Goal: Task Accomplishment & Management: Complete application form

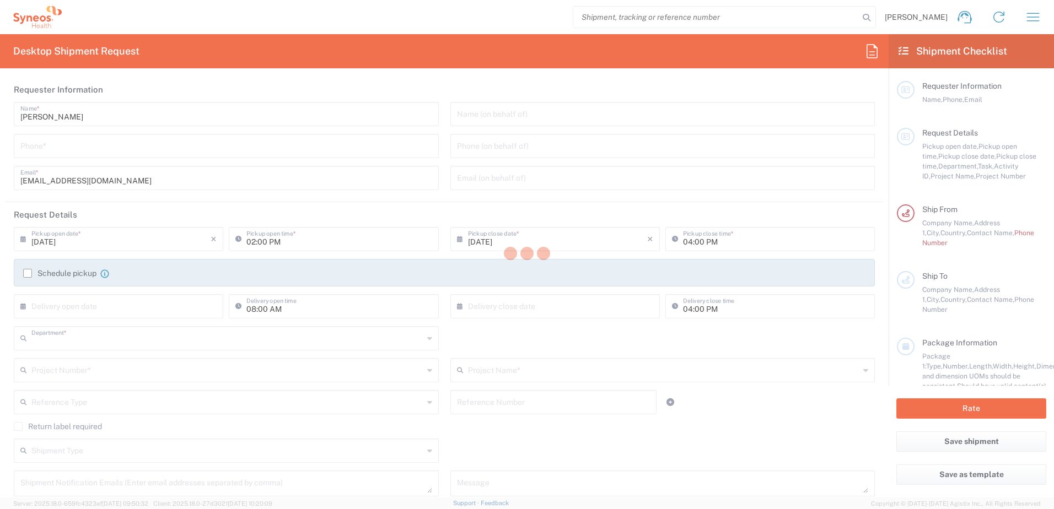
type input "8480"
type input "Syneos Health d.o.o. [GEOGRAPHIC_DATA]-[GEOGRAPHIC_DATA]"
type input "[GEOGRAPHIC_DATA]"
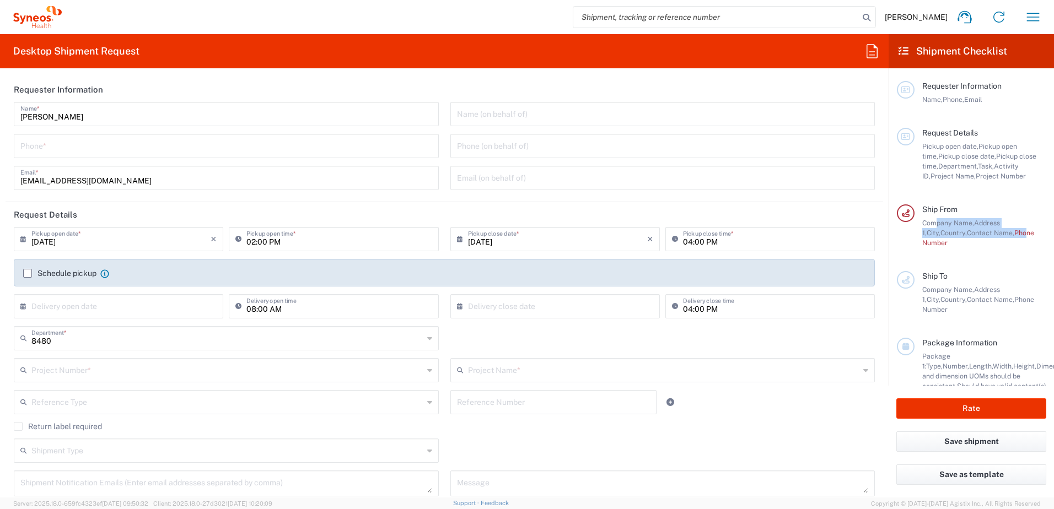
drag, startPoint x: 935, startPoint y: 224, endPoint x: 1008, endPoint y: 234, distance: 73.5
click at [1008, 234] on div "Company Name, Address [GEOGRAPHIC_DATA], Contact Name, Phone Number" at bounding box center [984, 233] width 124 height 30
click at [1009, 246] on div "Company Name, Address [GEOGRAPHIC_DATA], Contact Name, Phone Number" at bounding box center [984, 233] width 124 height 30
click at [0, 214] on form "Requester Information [PERSON_NAME] Name * Phone * [EMAIL_ADDRESS][DOMAIN_NAME]…" at bounding box center [444, 287] width 888 height 420
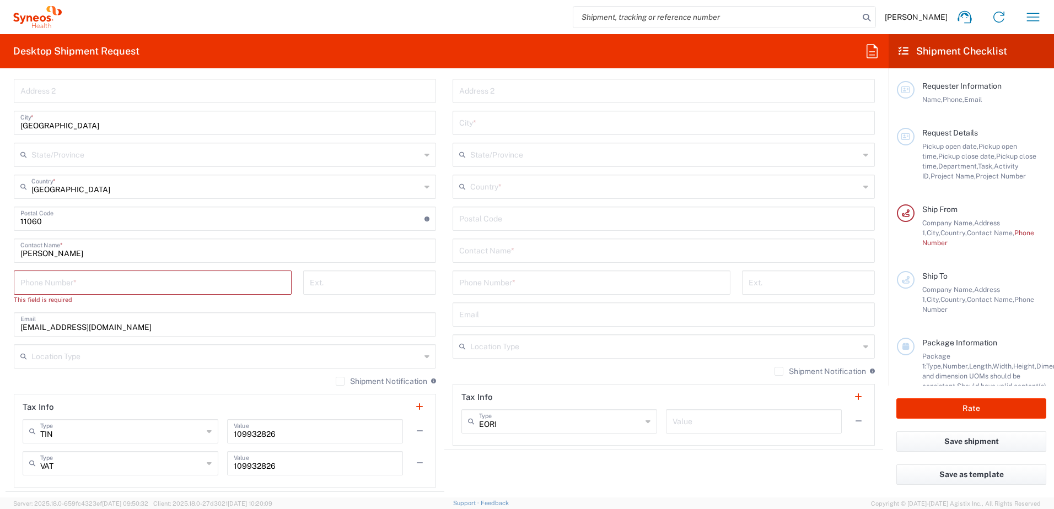
scroll to position [551, 0]
drag, startPoint x: 98, startPoint y: 285, endPoint x: 337, endPoint y: 267, distance: 239.8
click at [98, 285] on input "tel" at bounding box center [152, 281] width 264 height 19
click at [252, 276] on input "tel" at bounding box center [152, 281] width 264 height 19
click at [268, 284] on input "69657275" at bounding box center [152, 281] width 264 height 19
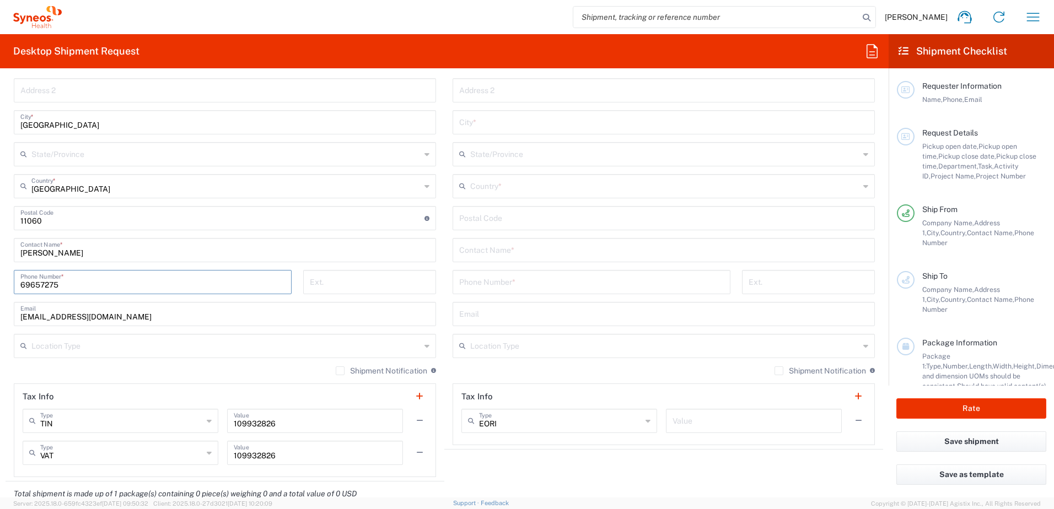
type input "69657275"
click at [2, 285] on form "Requester Information [PERSON_NAME] Name * Phone * [EMAIL_ADDRESS][DOMAIN_NAME]…" at bounding box center [444, 287] width 888 height 420
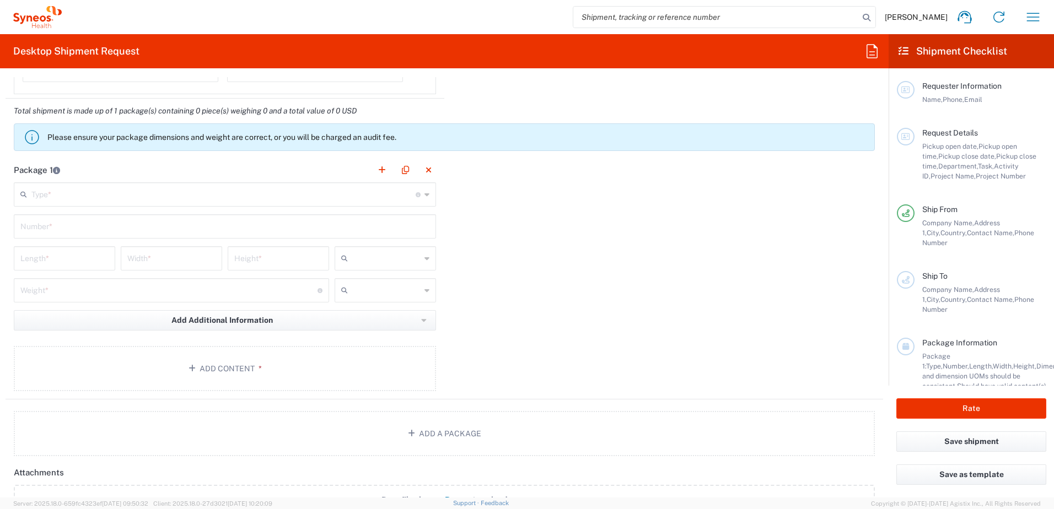
scroll to position [937, 0]
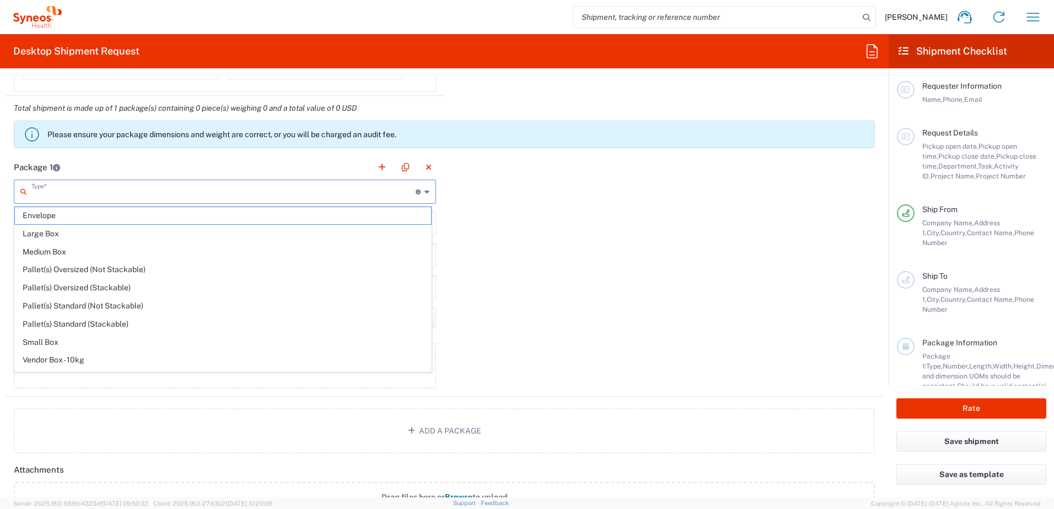
click at [370, 197] on input "text" at bounding box center [223, 190] width 384 height 19
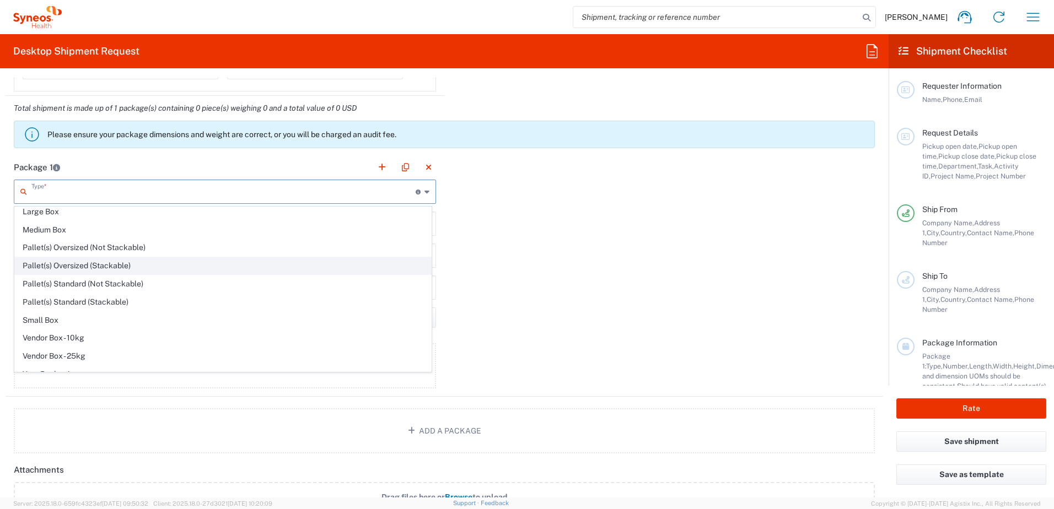
scroll to position [34, 0]
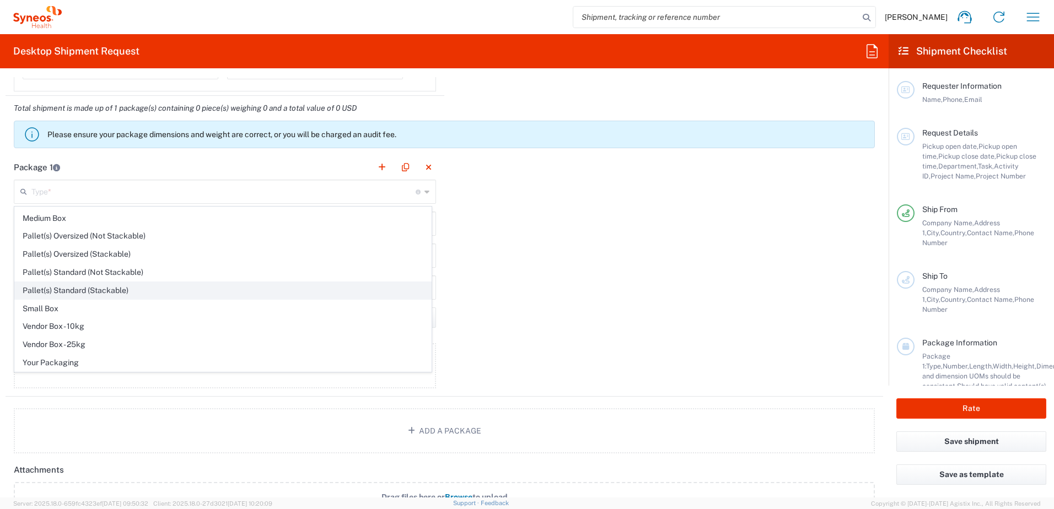
click at [162, 288] on span "Pallet(s) Standard (Stackable)" at bounding box center [223, 290] width 416 height 17
type input "Pallet(s) Standard (Stackable)"
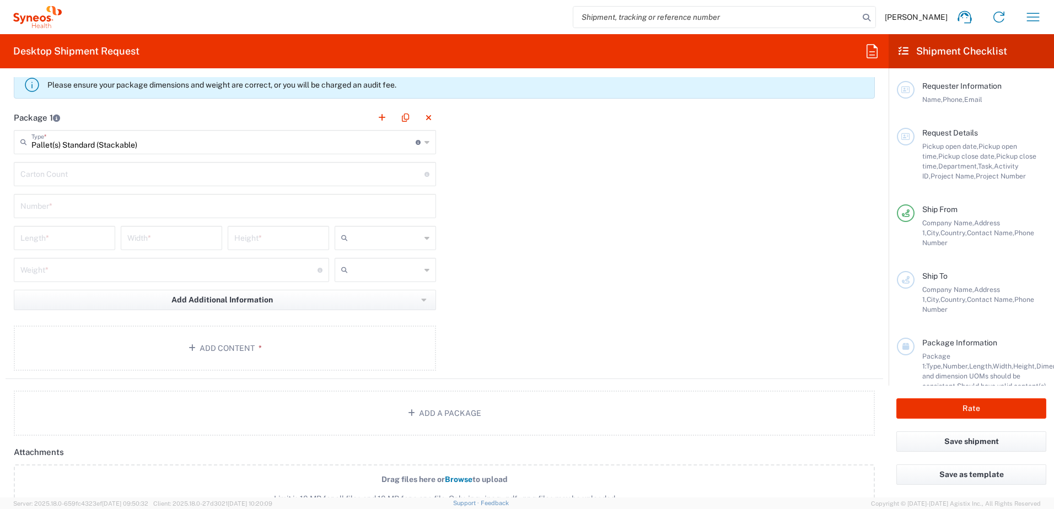
scroll to position [971, 0]
